Goal: Task Accomplishment & Management: Use online tool/utility

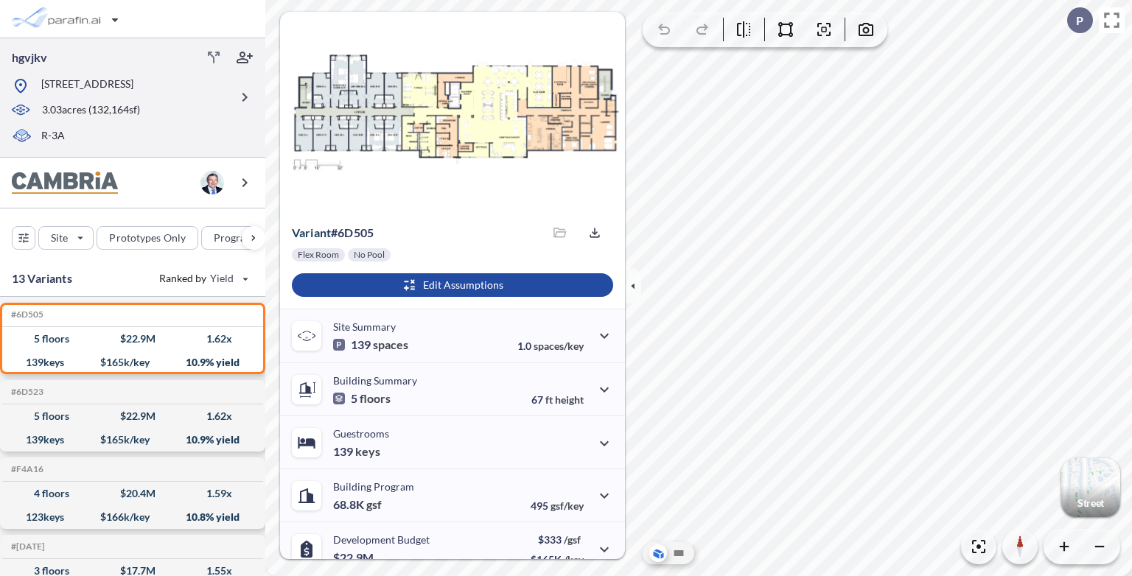
click at [212, 100] on div at bounding box center [121, 98] width 218 height 7
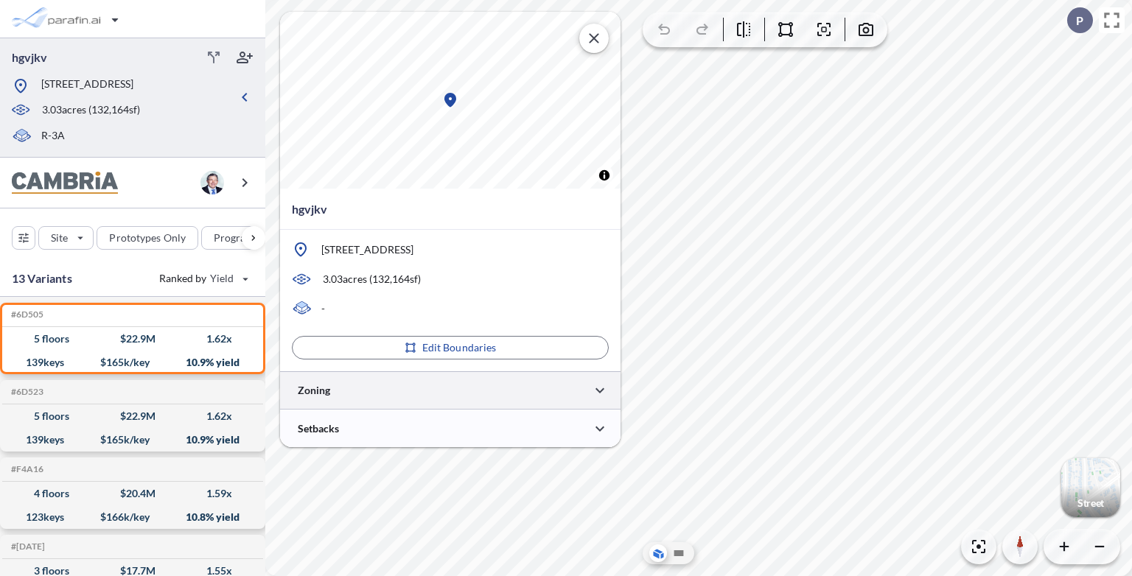
type input "*****"
click at [408, 393] on div at bounding box center [450, 391] width 341 height 38
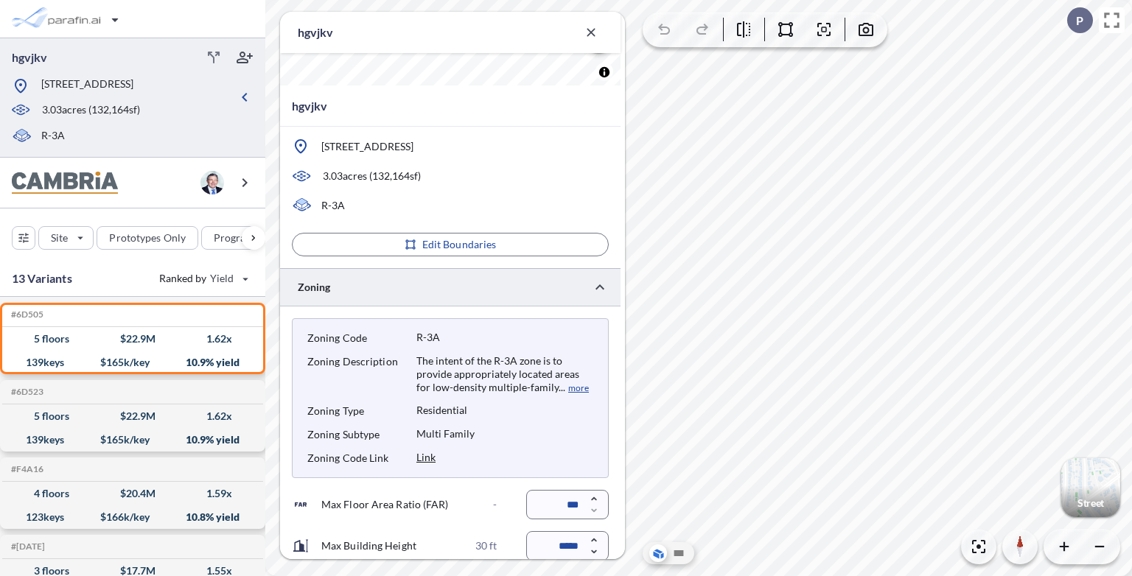
scroll to position [360, 0]
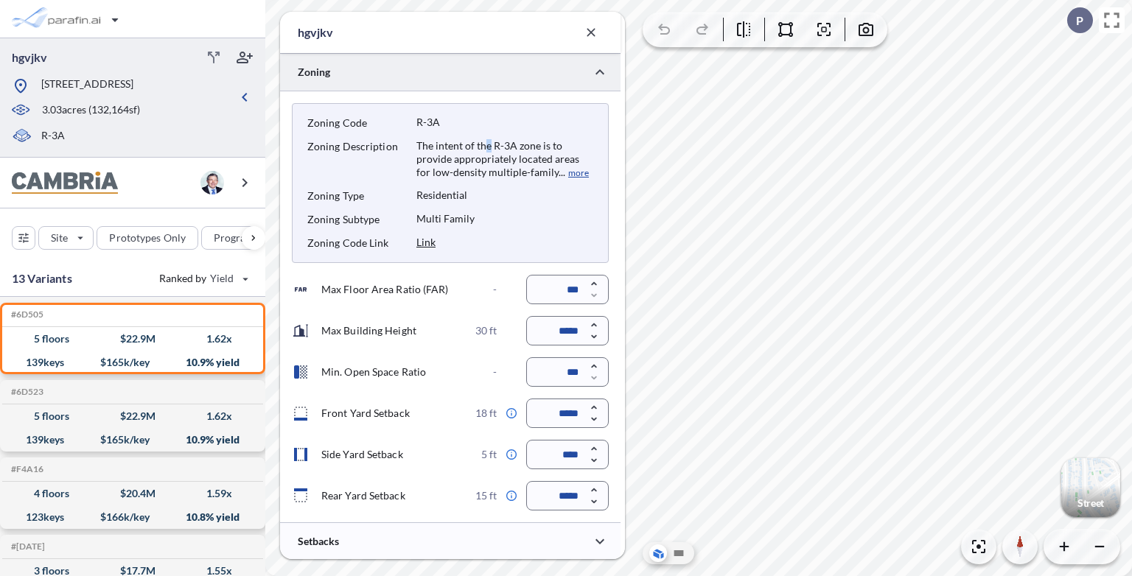
drag, startPoint x: 428, startPoint y: 243, endPoint x: 488, endPoint y: 150, distance: 110.8
click at [488, 150] on div "The intent of the R-3A zone is to provide appropriately located areas for low-d…" at bounding box center [505, 159] width 177 height 41
drag, startPoint x: 488, startPoint y: 150, endPoint x: 484, endPoint y: 171, distance: 21.7
click at [484, 171] on div "The intent of the R-3A zone is to provide appropriately located areas for low-d…" at bounding box center [505, 159] width 177 height 41
